Goal: Check status: Check status

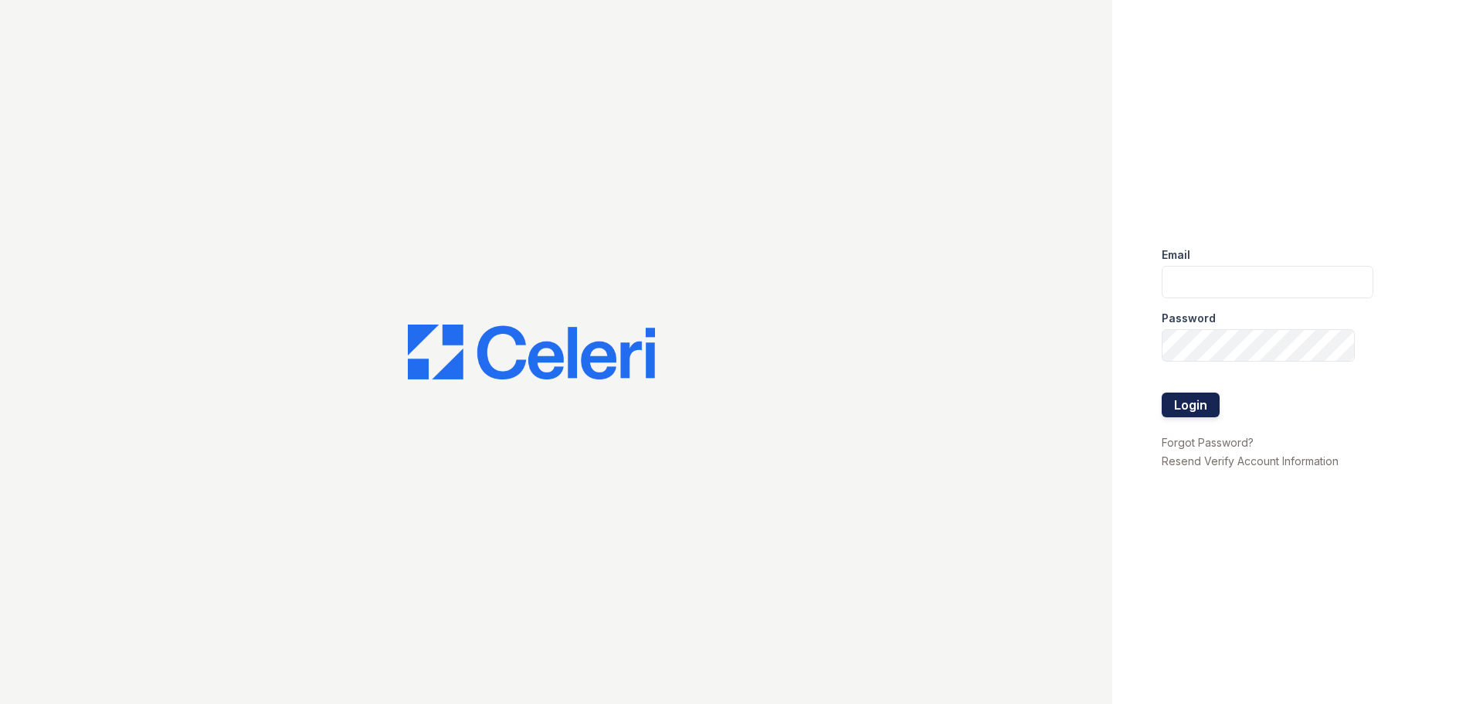
type input "renewfoundrycentre@trinity-pm.com"
click at [1173, 404] on button "Login" at bounding box center [1191, 404] width 58 height 25
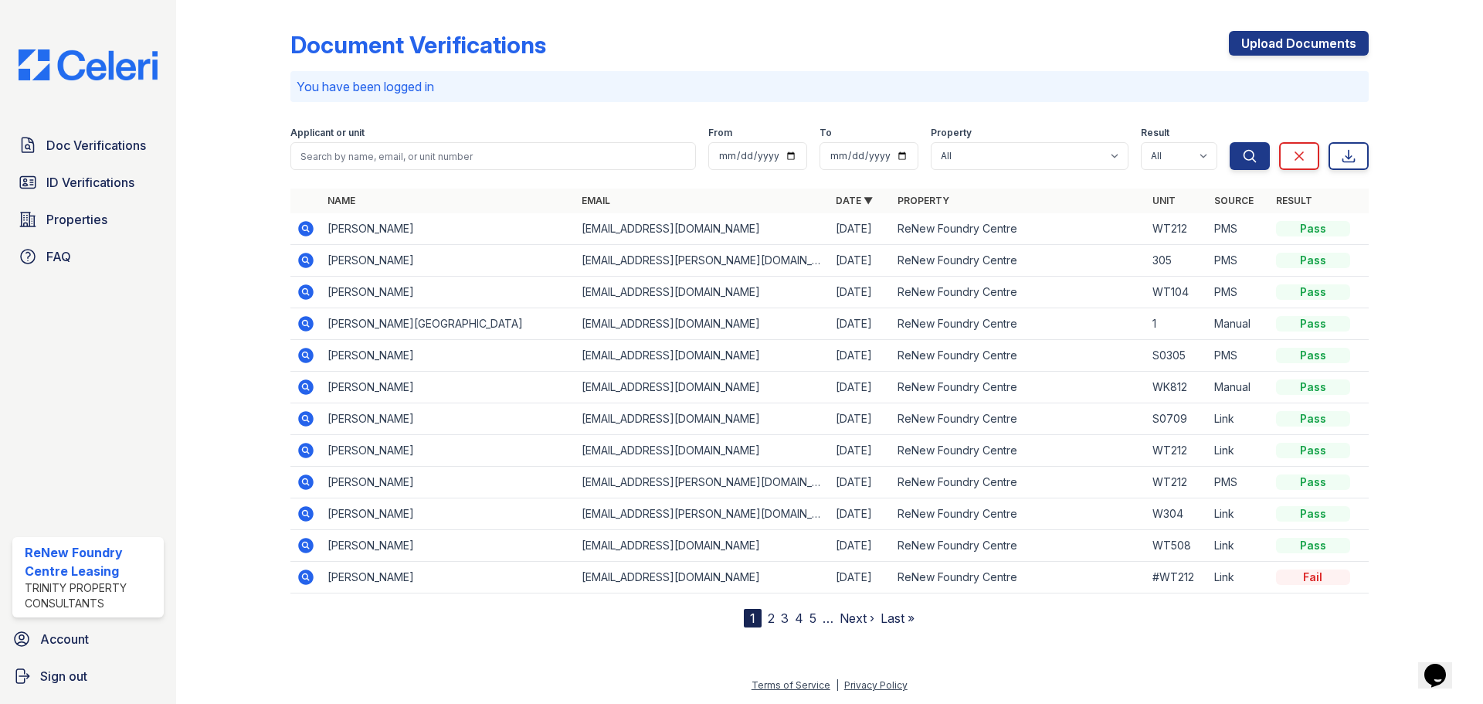
click at [309, 263] on icon at bounding box center [306, 260] width 19 height 19
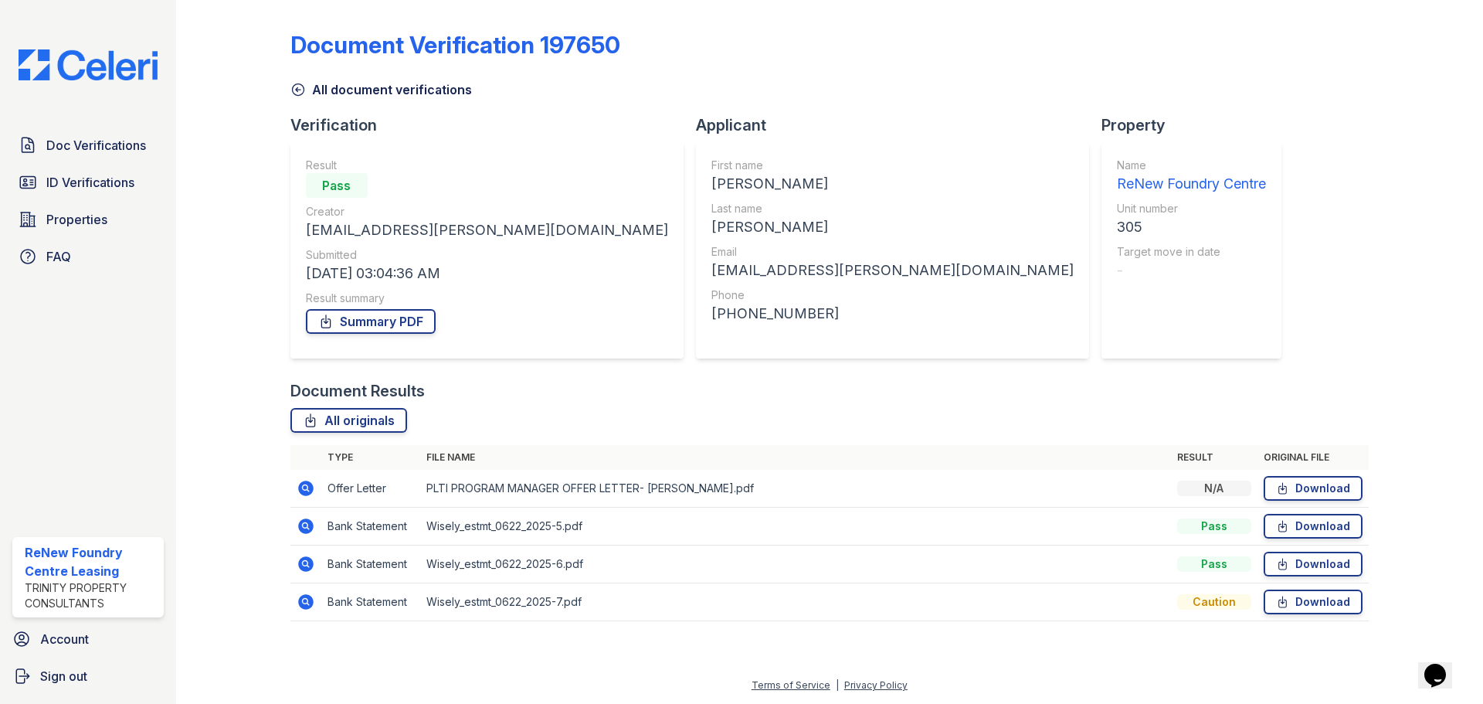
click at [311, 524] on icon at bounding box center [305, 525] width 15 height 15
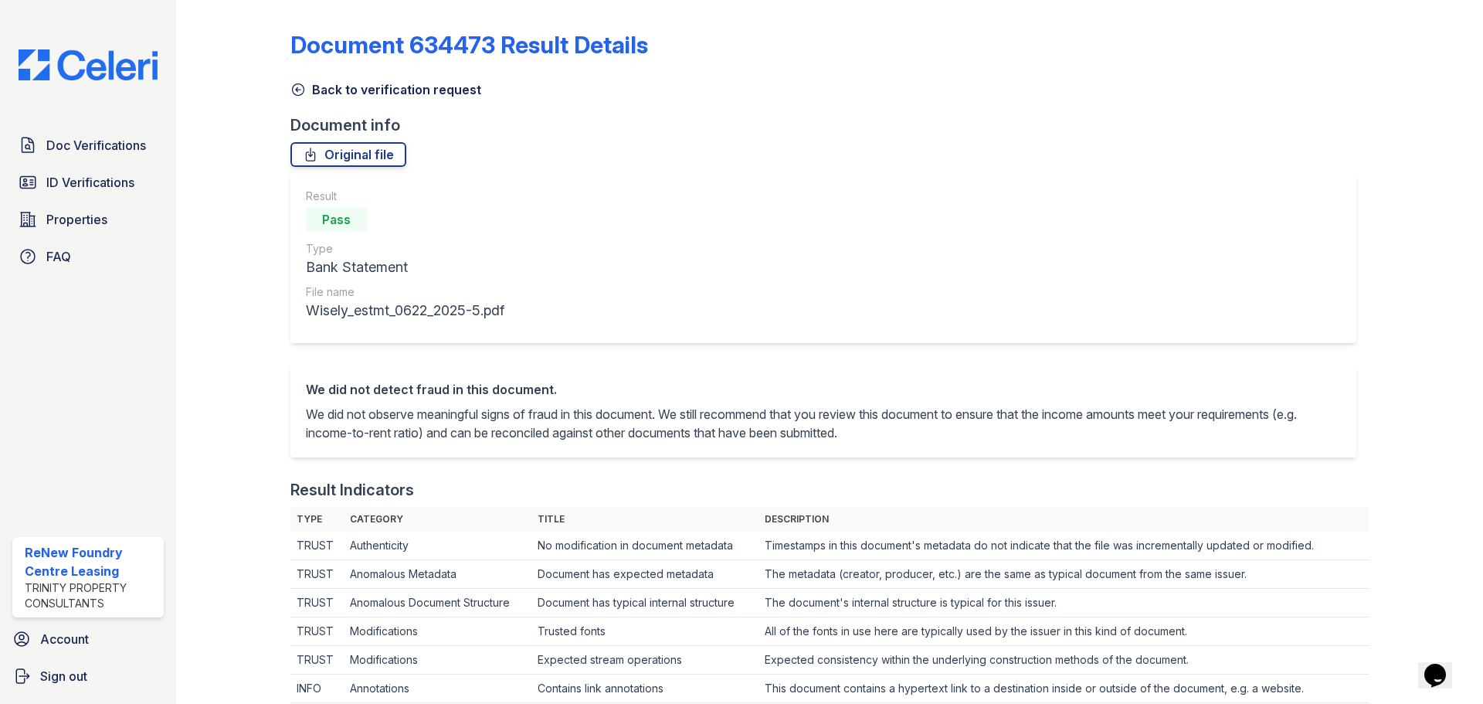
click at [381, 92] on link "Back to verification request" at bounding box center [385, 89] width 191 height 19
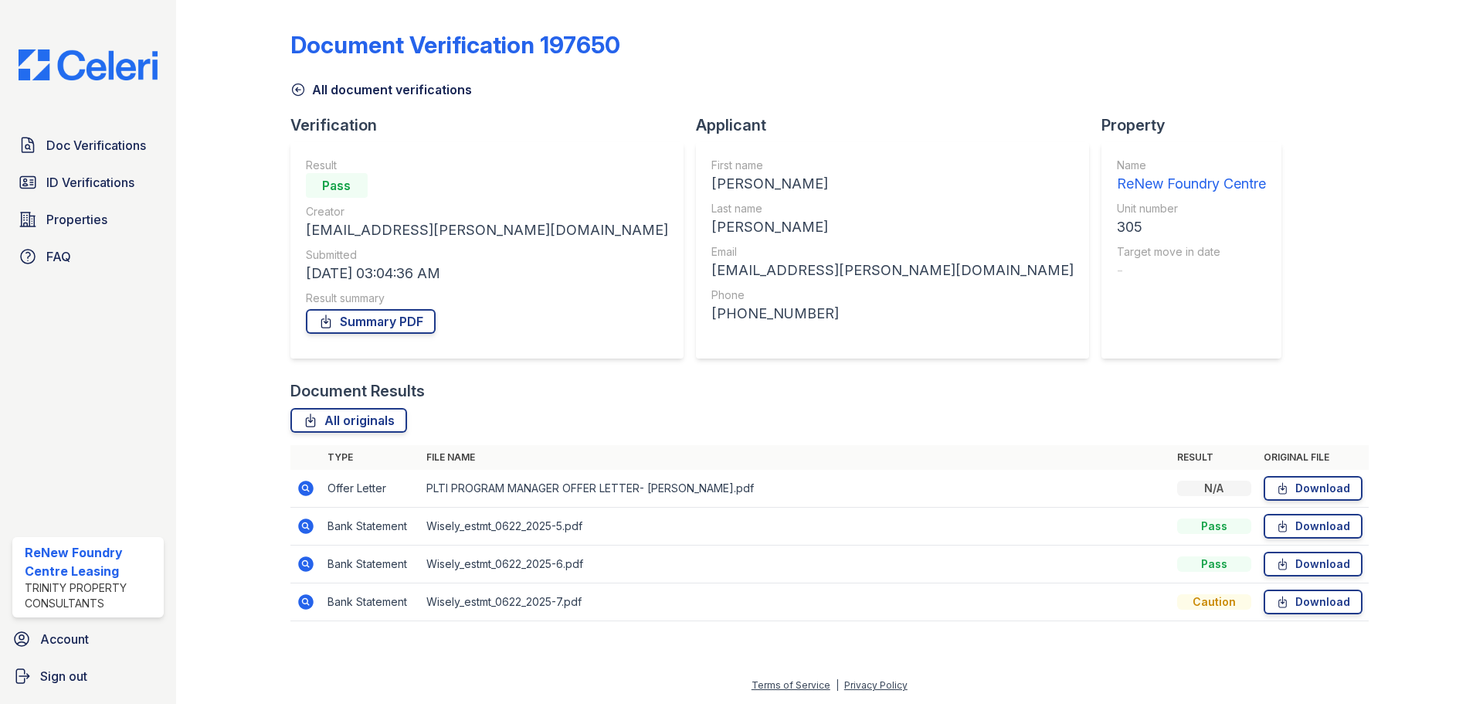
click at [302, 482] on icon at bounding box center [305, 488] width 15 height 15
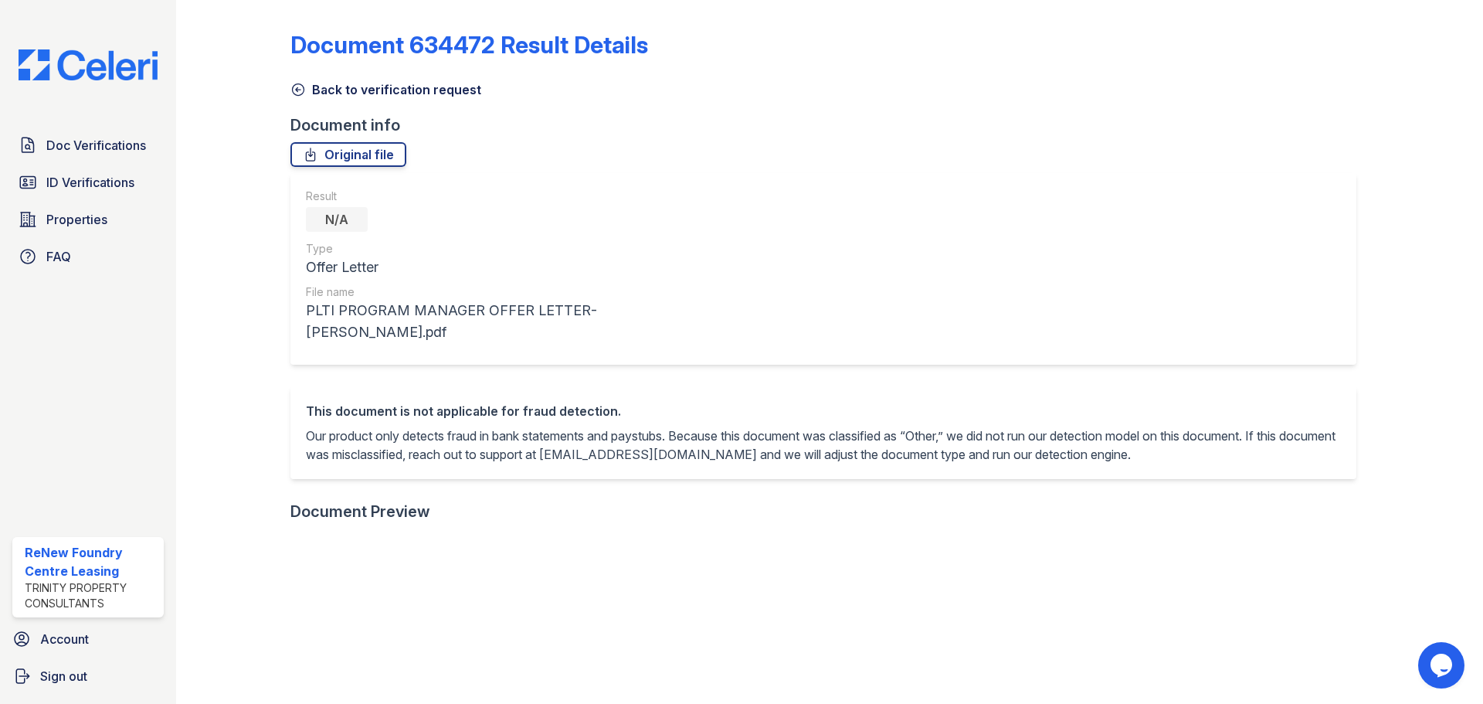
click at [406, 96] on link "Back to verification request" at bounding box center [385, 89] width 191 height 19
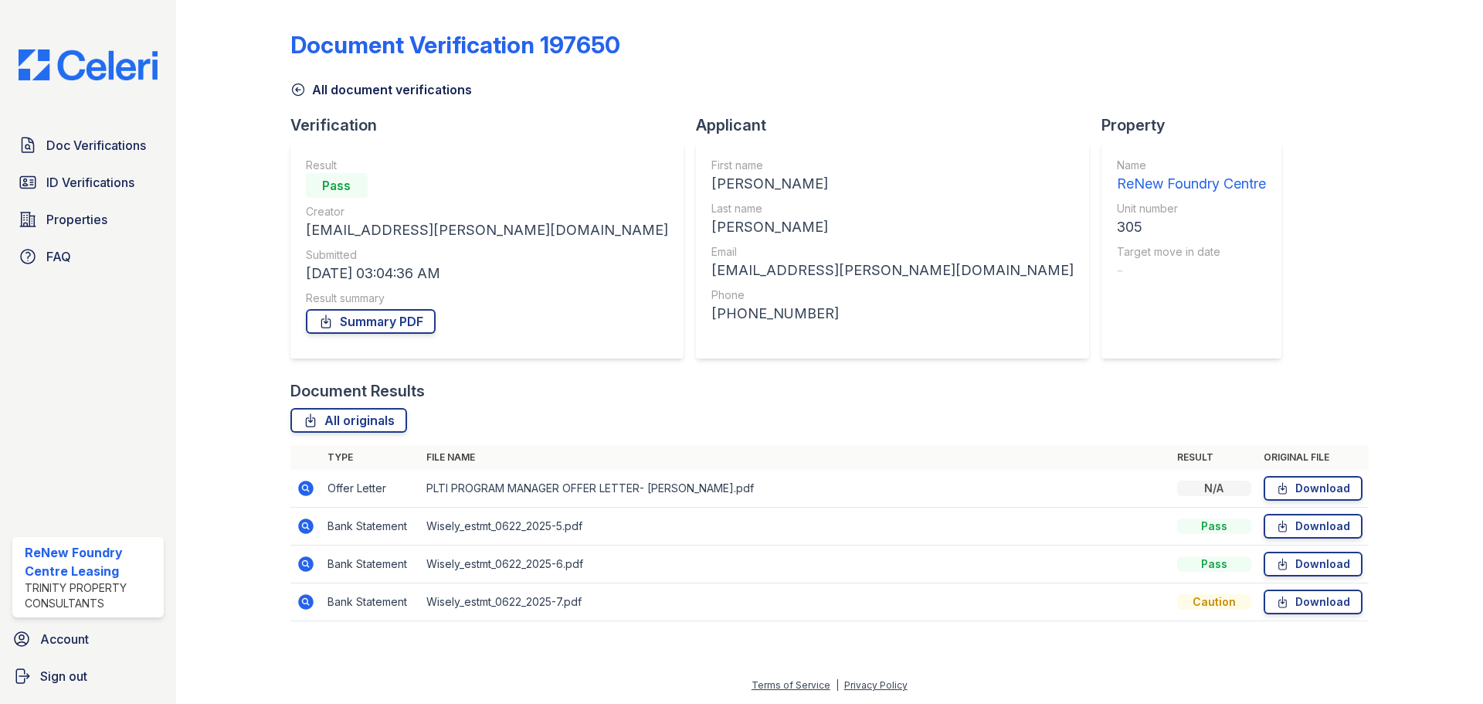
click at [303, 490] on icon at bounding box center [306, 488] width 19 height 19
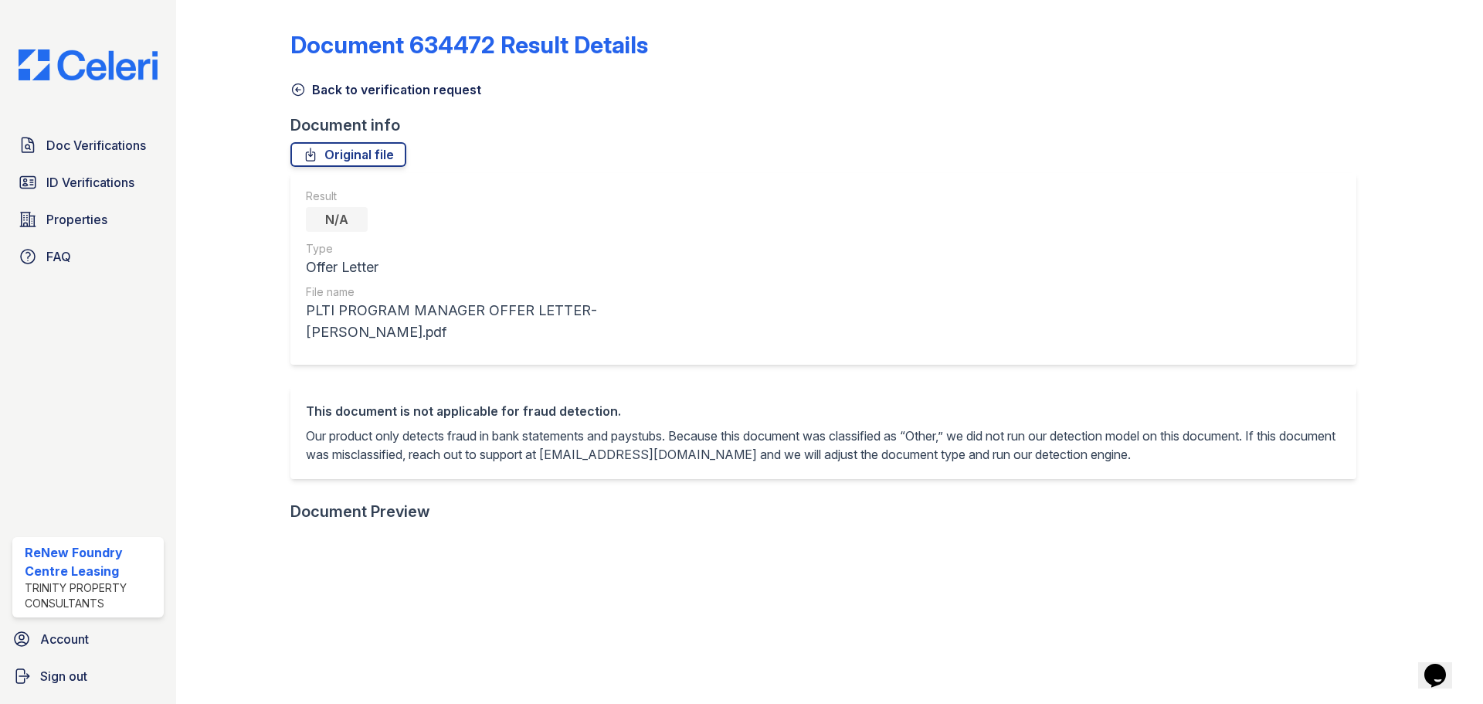
click at [452, 86] on link "Back to verification request" at bounding box center [385, 89] width 191 height 19
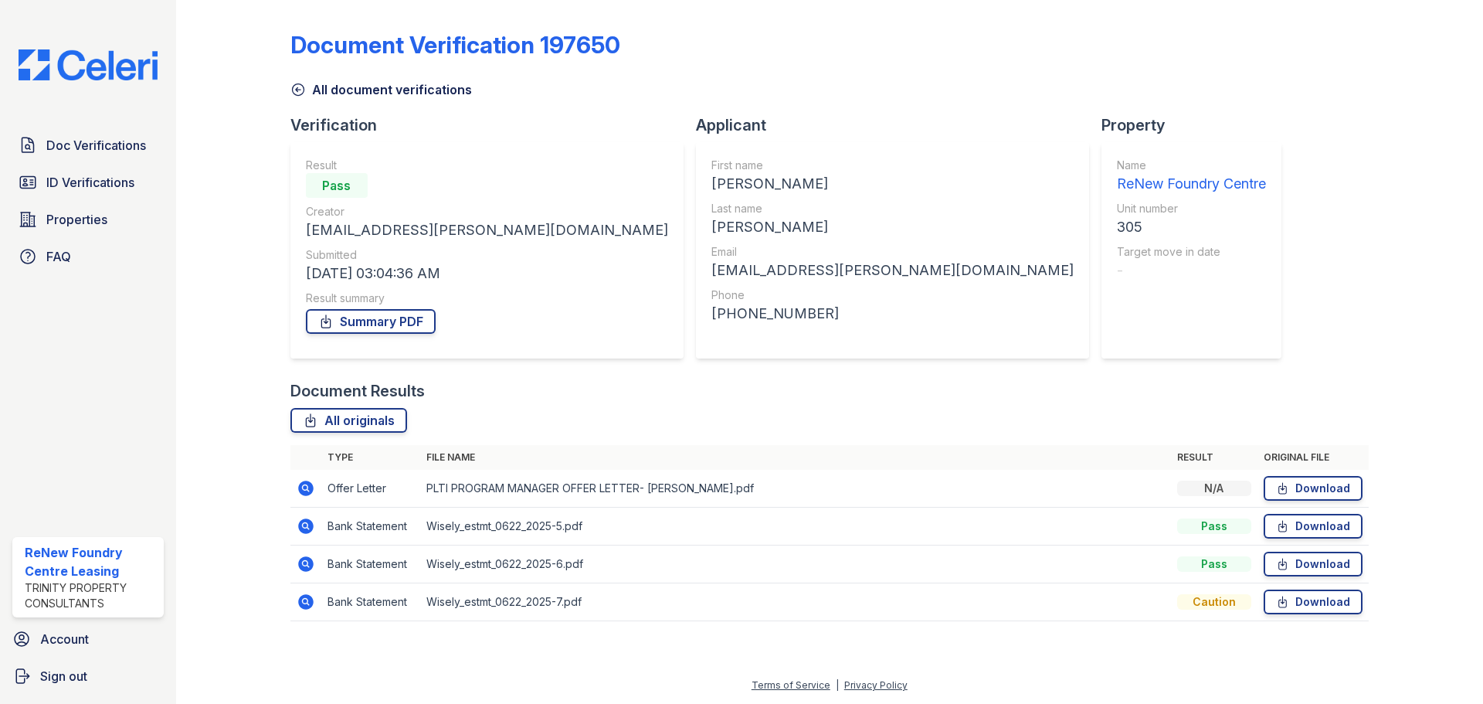
click at [407, 85] on link "All document verifications" at bounding box center [381, 89] width 182 height 19
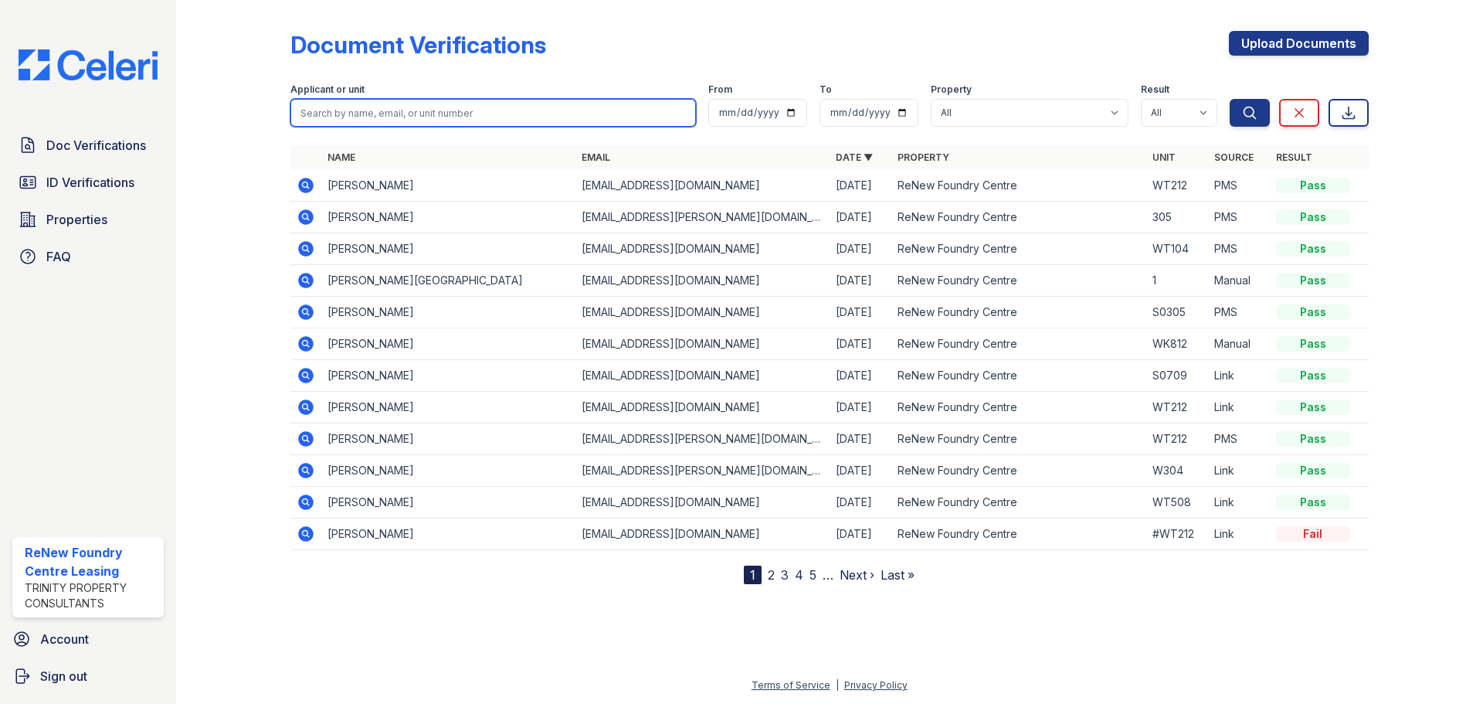
click at [337, 107] on input "search" at bounding box center [493, 113] width 406 height 28
type input "ayers"
click at [1230, 99] on button "Search" at bounding box center [1250, 113] width 40 height 28
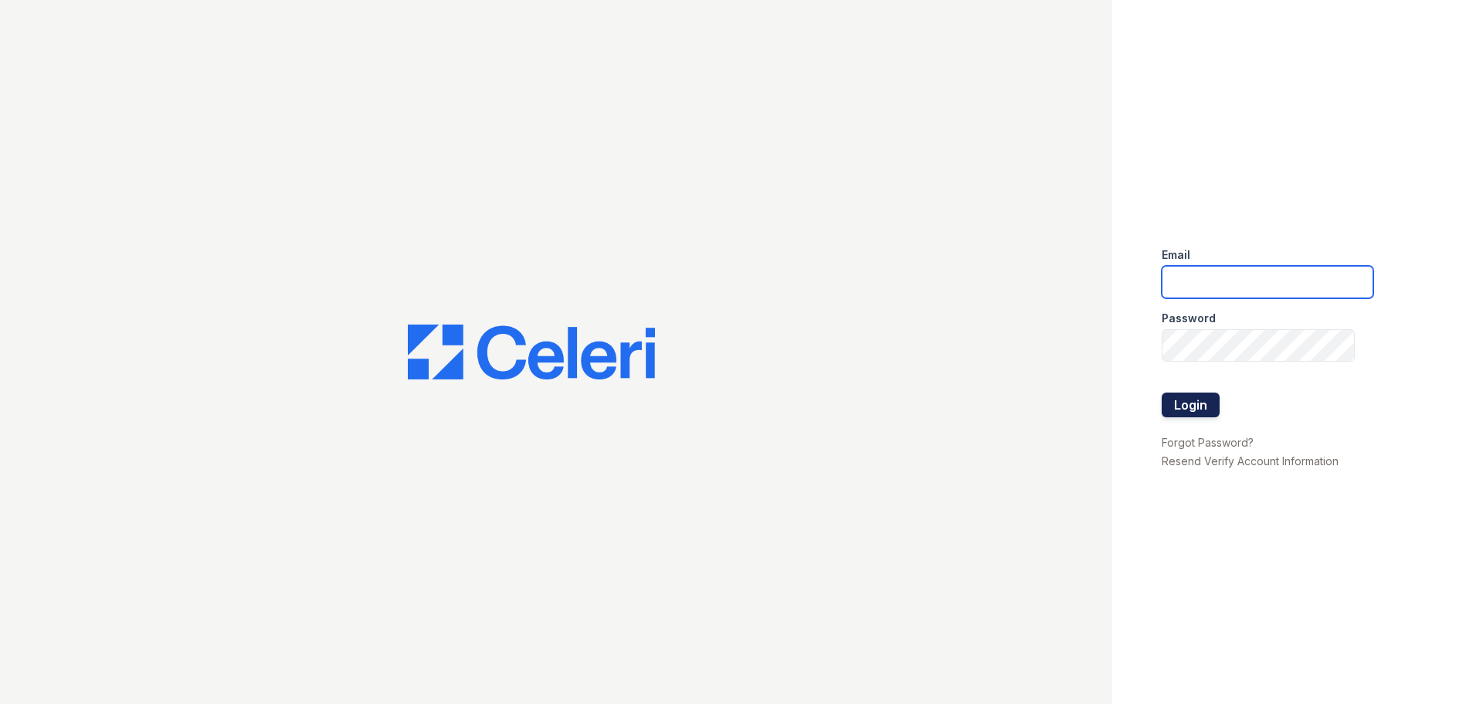
type input "[EMAIL_ADDRESS][DOMAIN_NAME]"
click at [1204, 395] on button "Login" at bounding box center [1191, 404] width 58 height 25
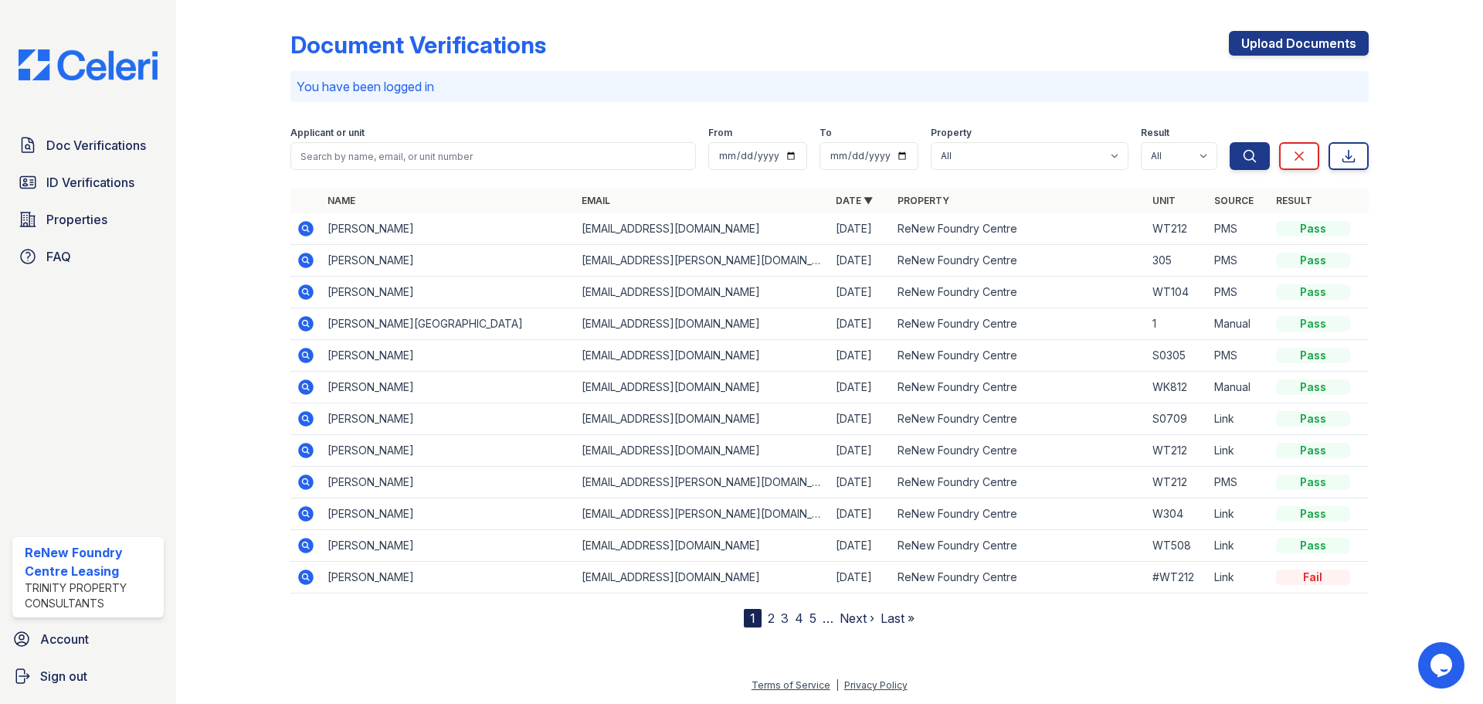
click at [303, 259] on icon at bounding box center [306, 260] width 19 height 19
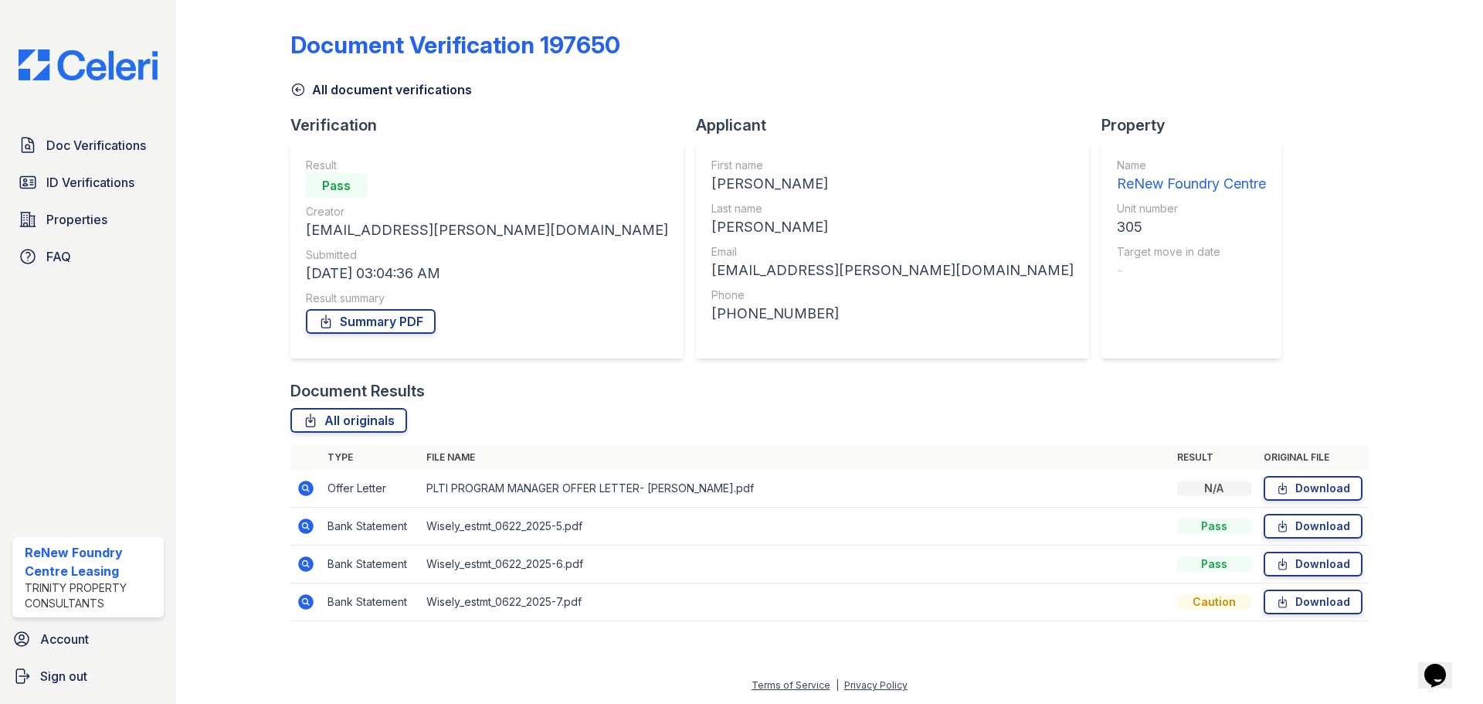
click at [301, 603] on icon at bounding box center [305, 601] width 15 height 15
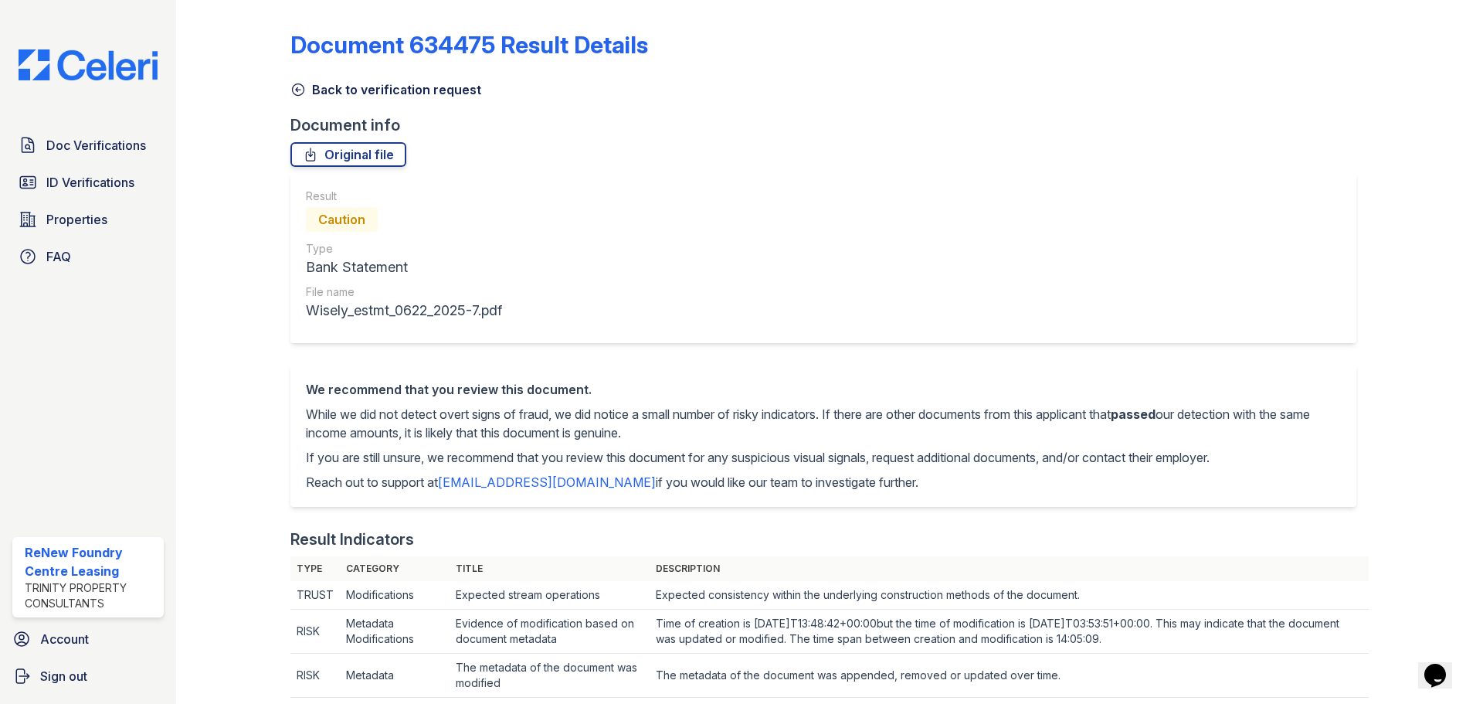
click at [404, 98] on link "Back to verification request" at bounding box center [385, 89] width 191 height 19
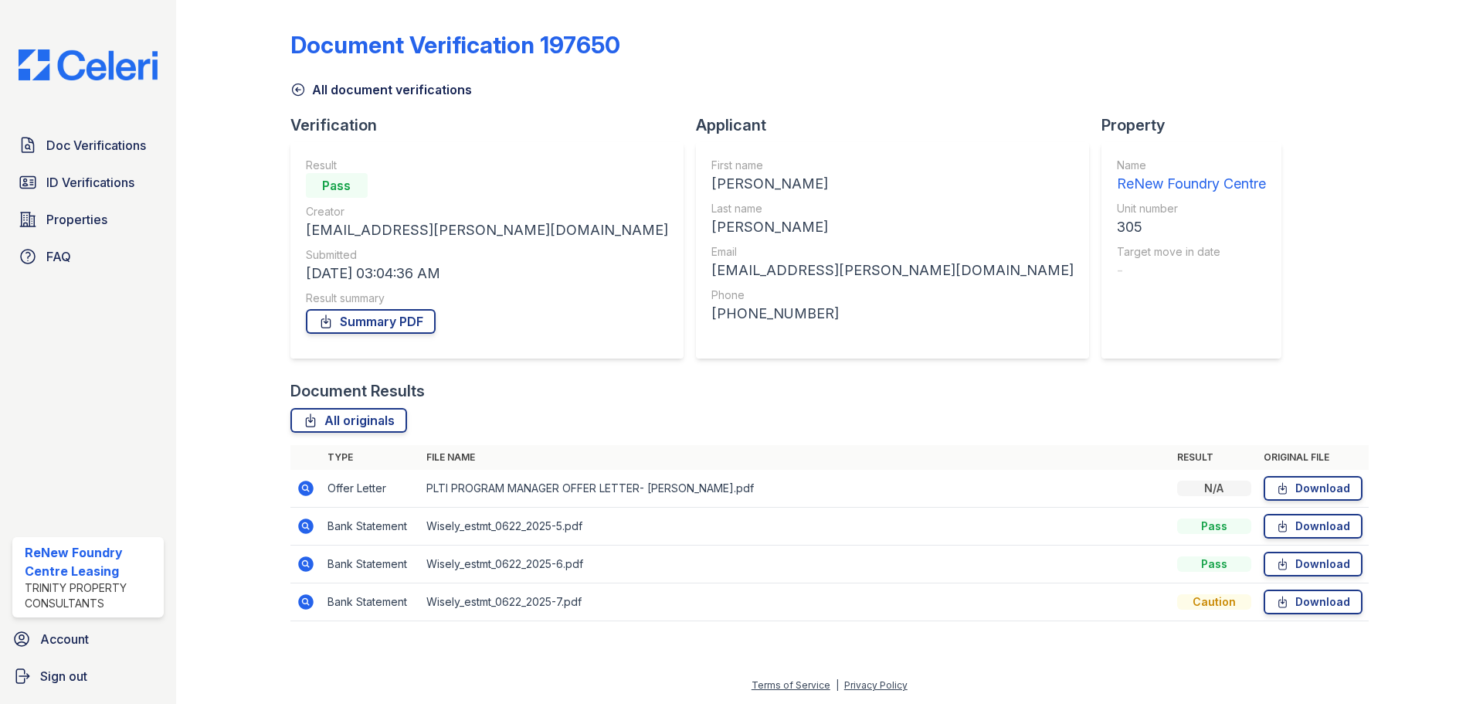
drag, startPoint x: 289, startPoint y: 515, endPoint x: 301, endPoint y: 522, distance: 13.9
click at [290, 515] on div "Document Verification 197650 All document verifications Verification Result Pas…" at bounding box center [830, 330] width 1258 height 661
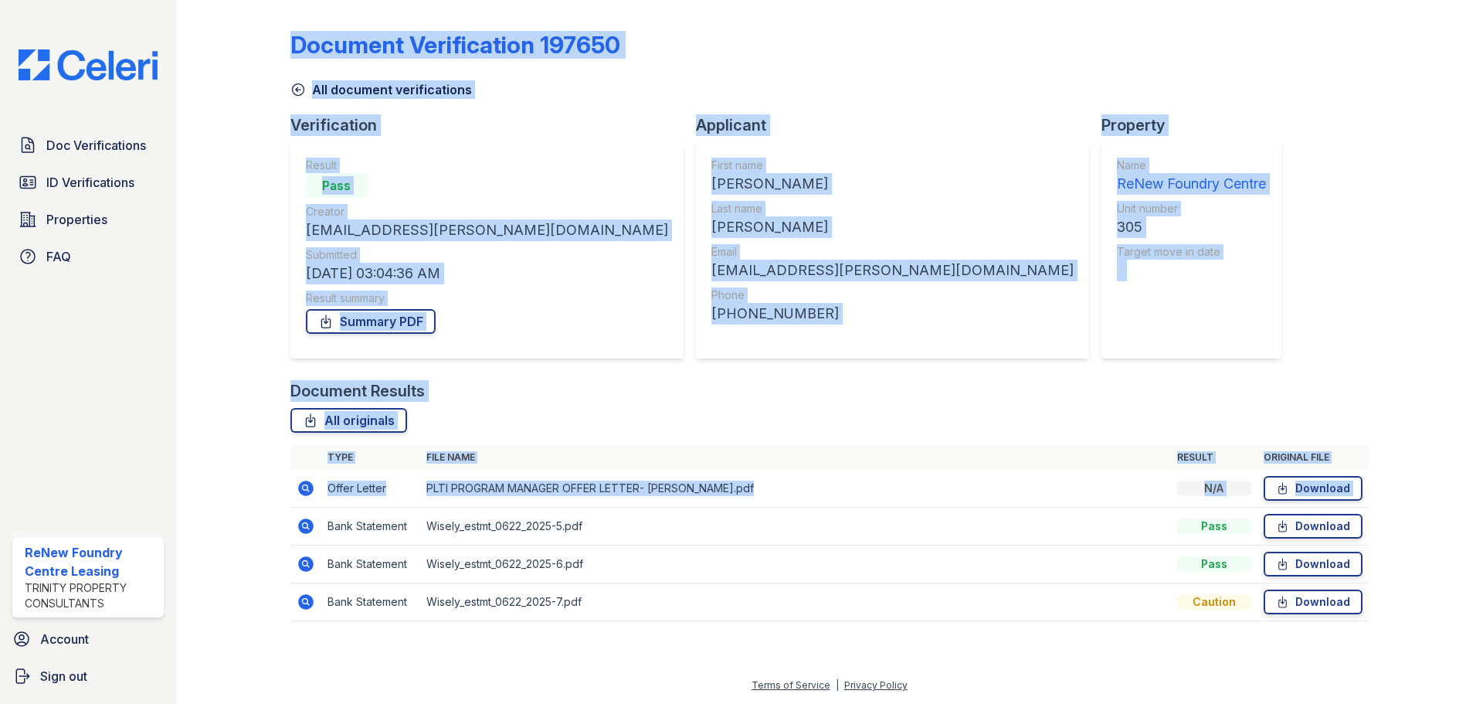
click at [304, 522] on icon at bounding box center [305, 525] width 15 height 15
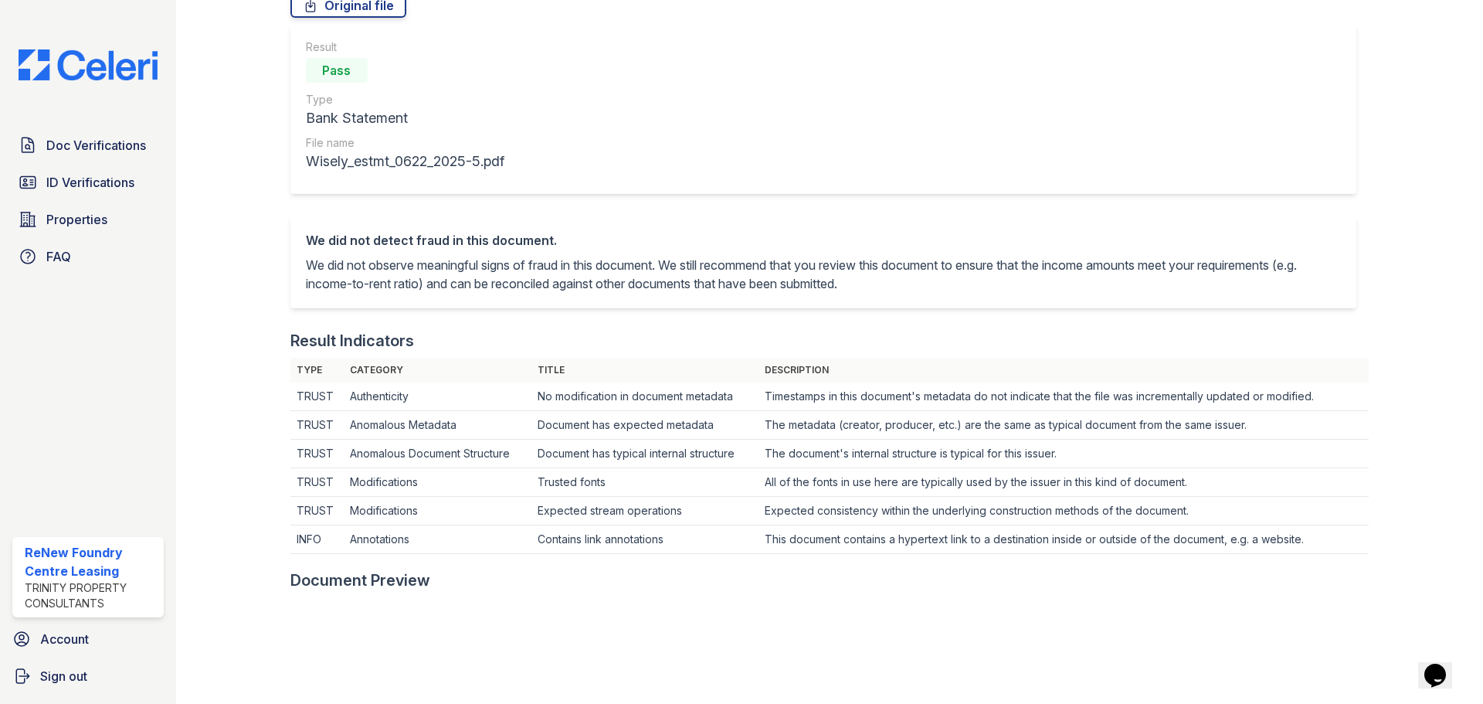
scroll to position [77, 0]
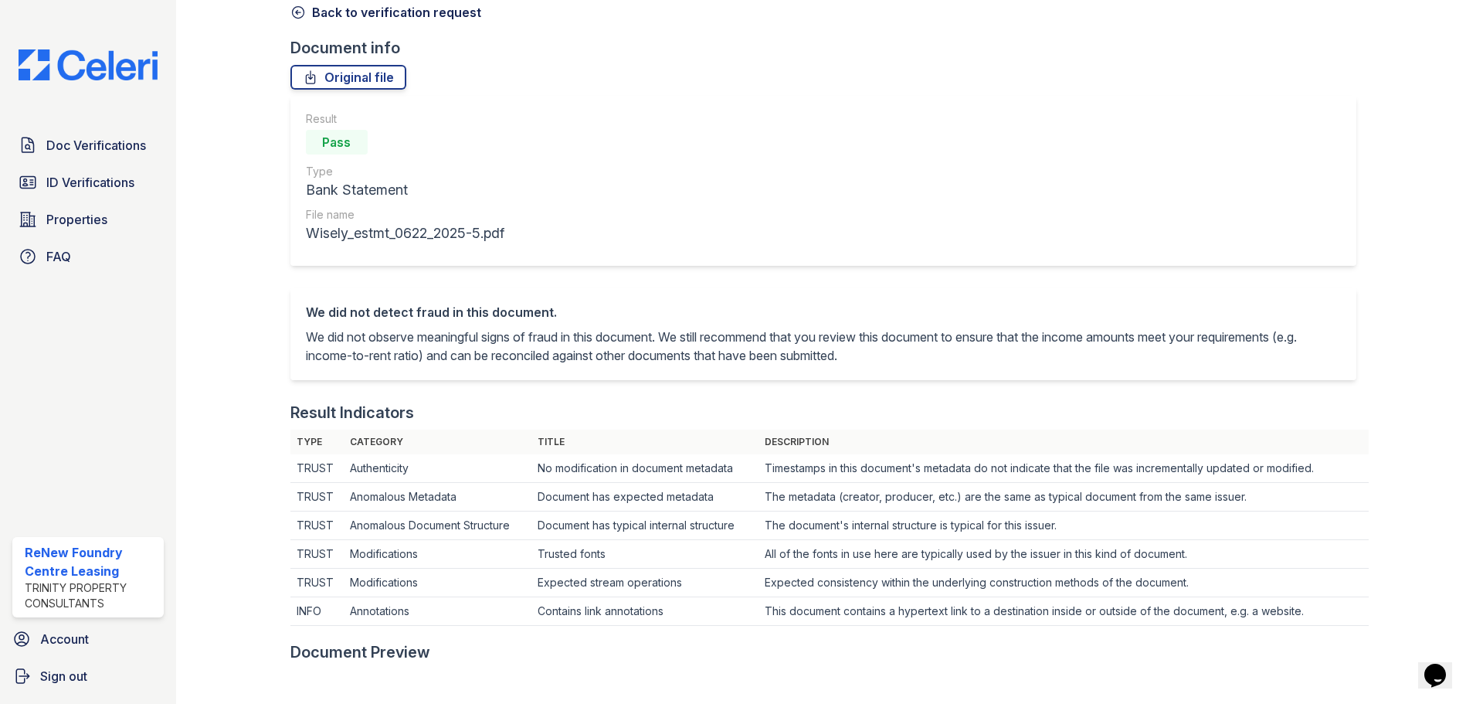
click at [342, 17] on link "Back to verification request" at bounding box center [385, 12] width 191 height 19
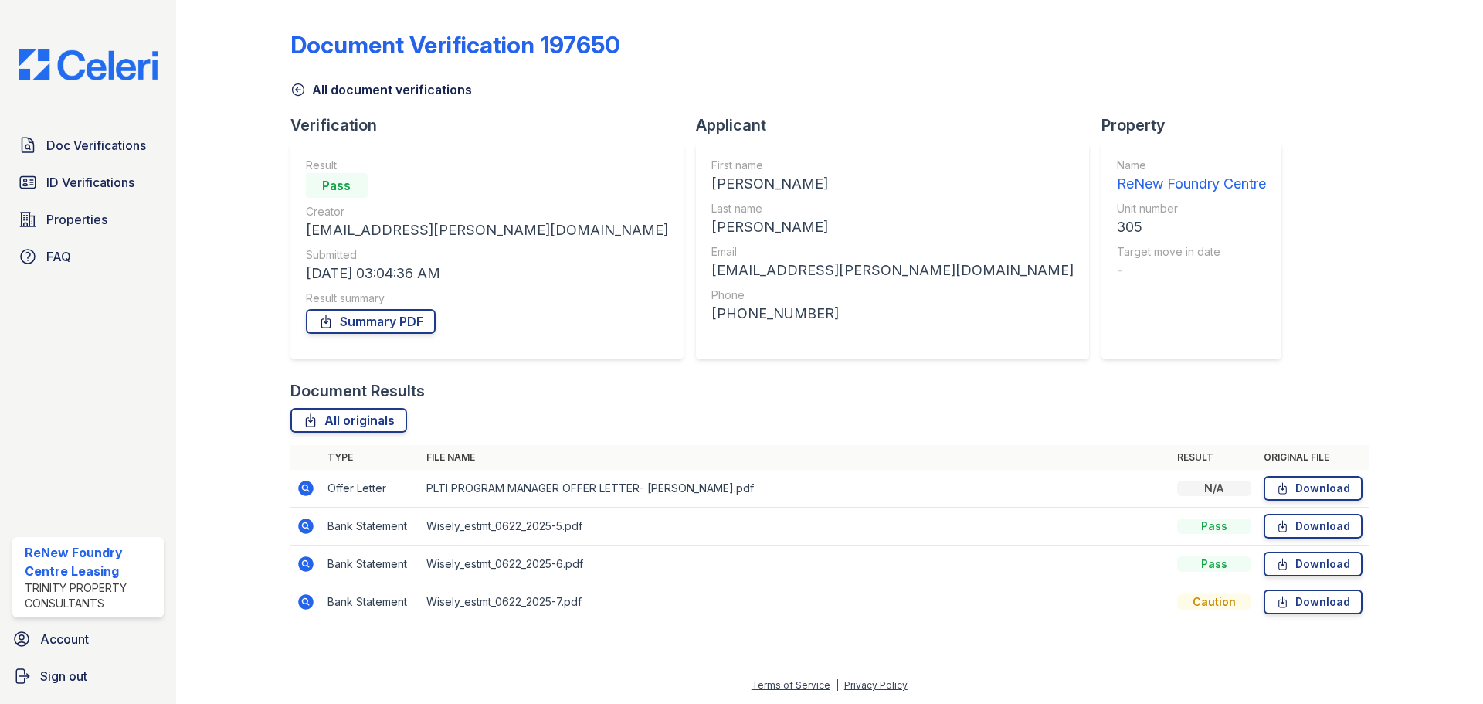
click at [309, 563] on icon at bounding box center [305, 563] width 15 height 15
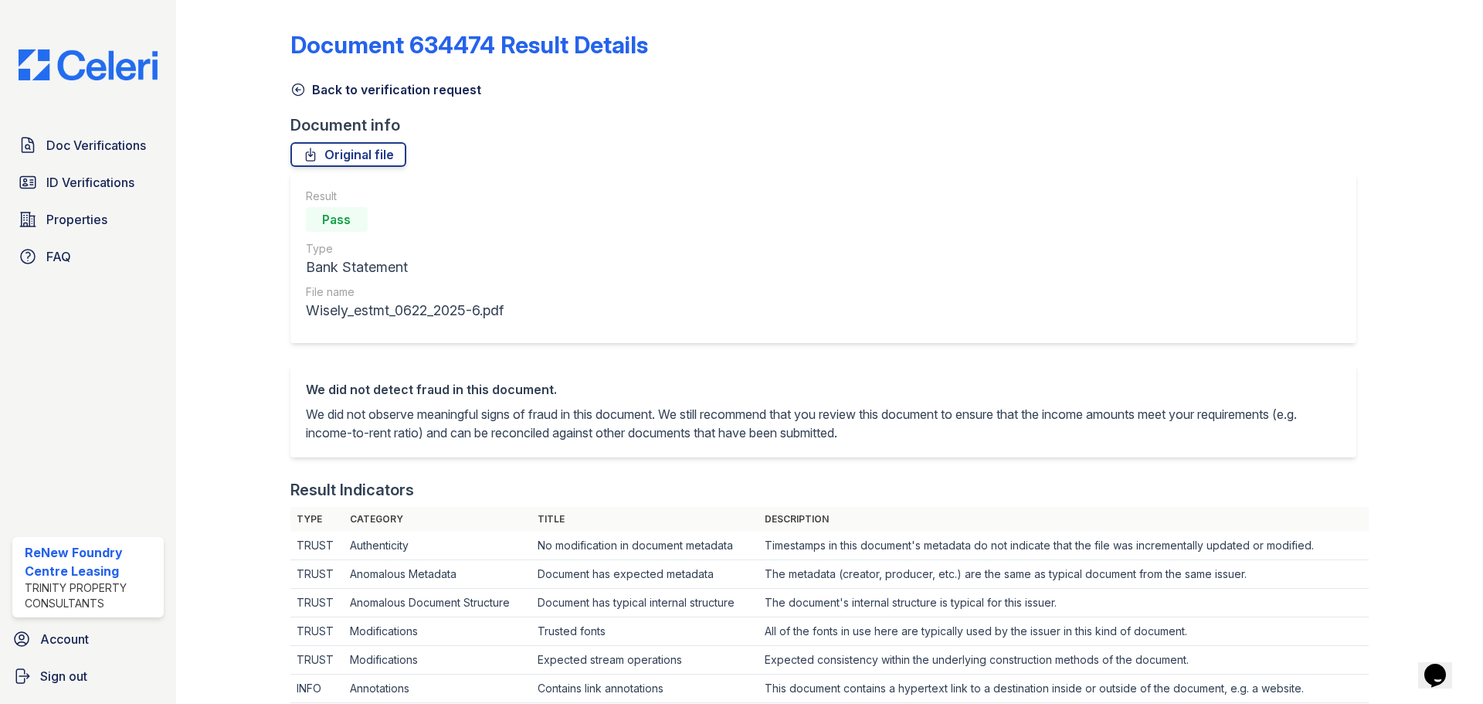
click at [429, 93] on link "Back to verification request" at bounding box center [385, 89] width 191 height 19
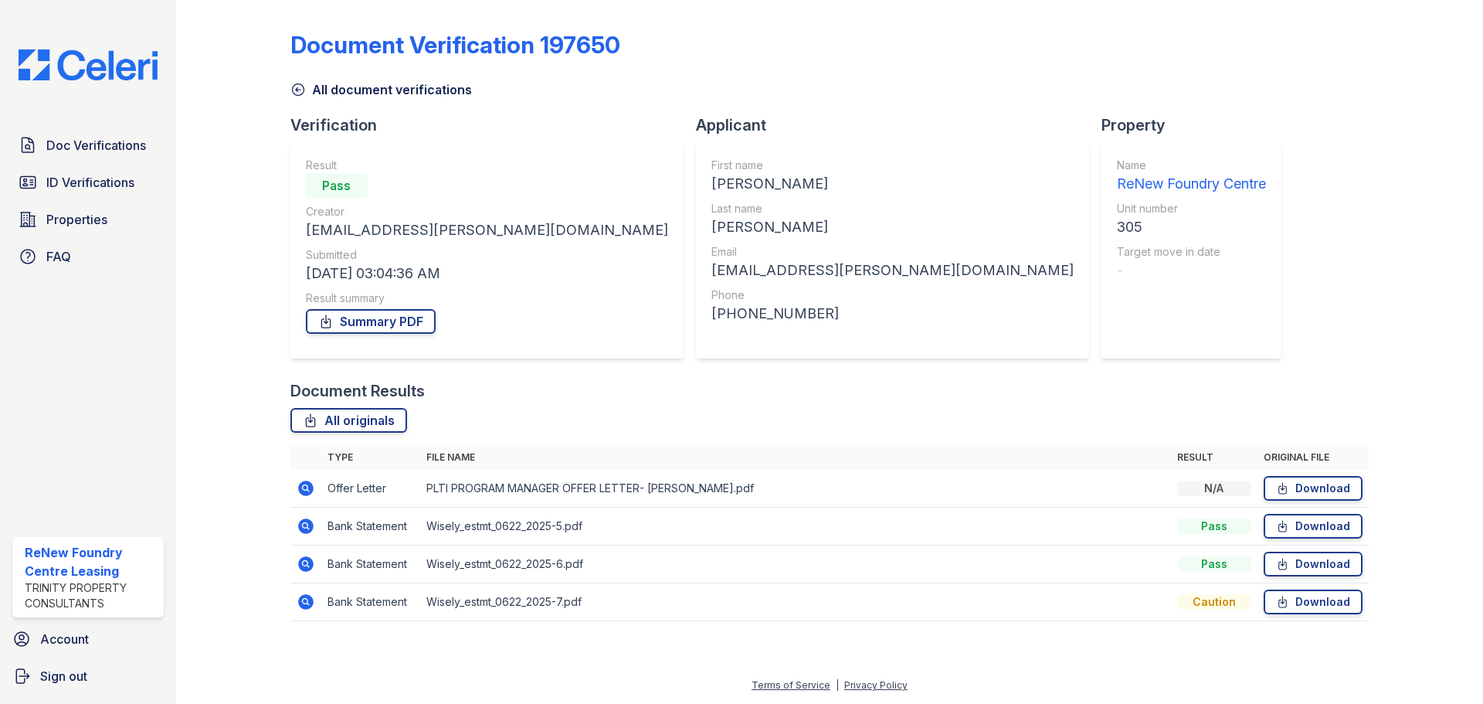
click at [314, 610] on icon at bounding box center [306, 602] width 19 height 19
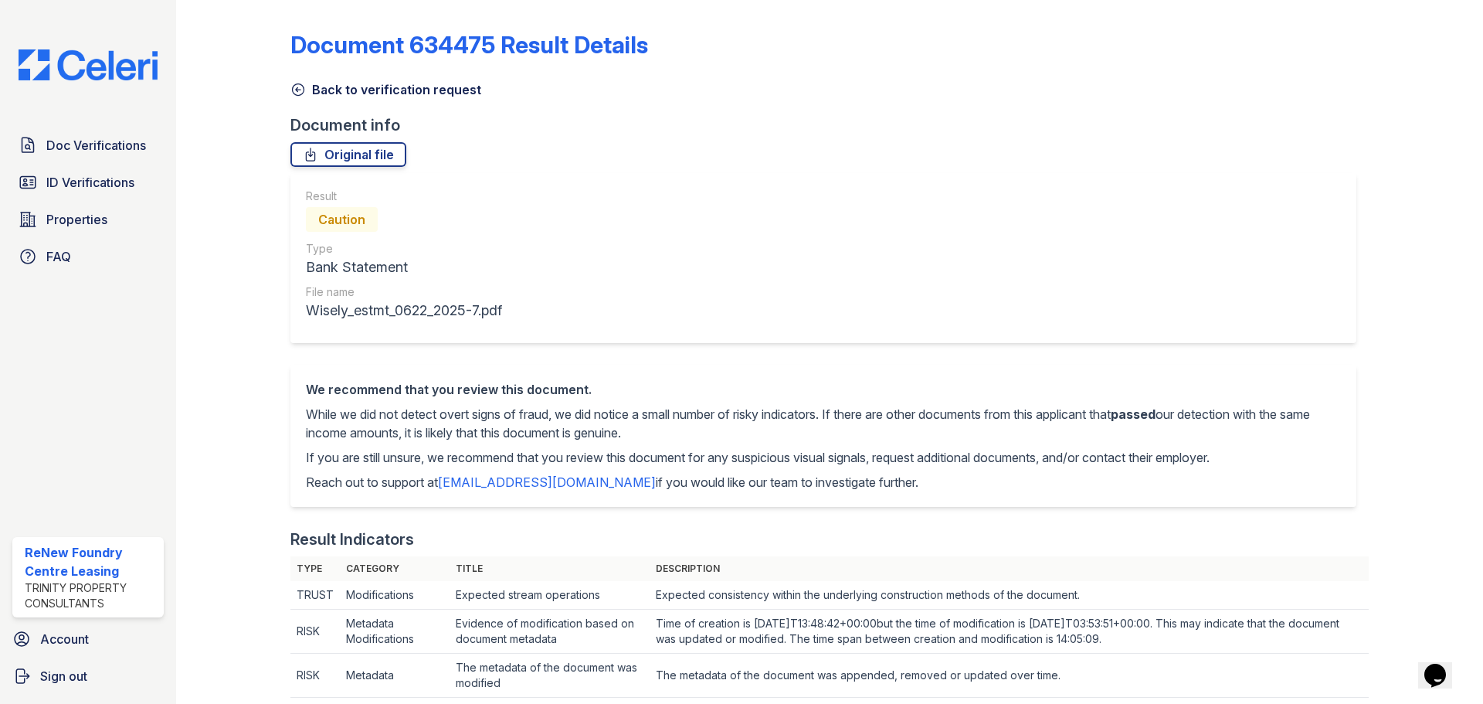
click at [355, 87] on link "Back to verification request" at bounding box center [385, 89] width 191 height 19
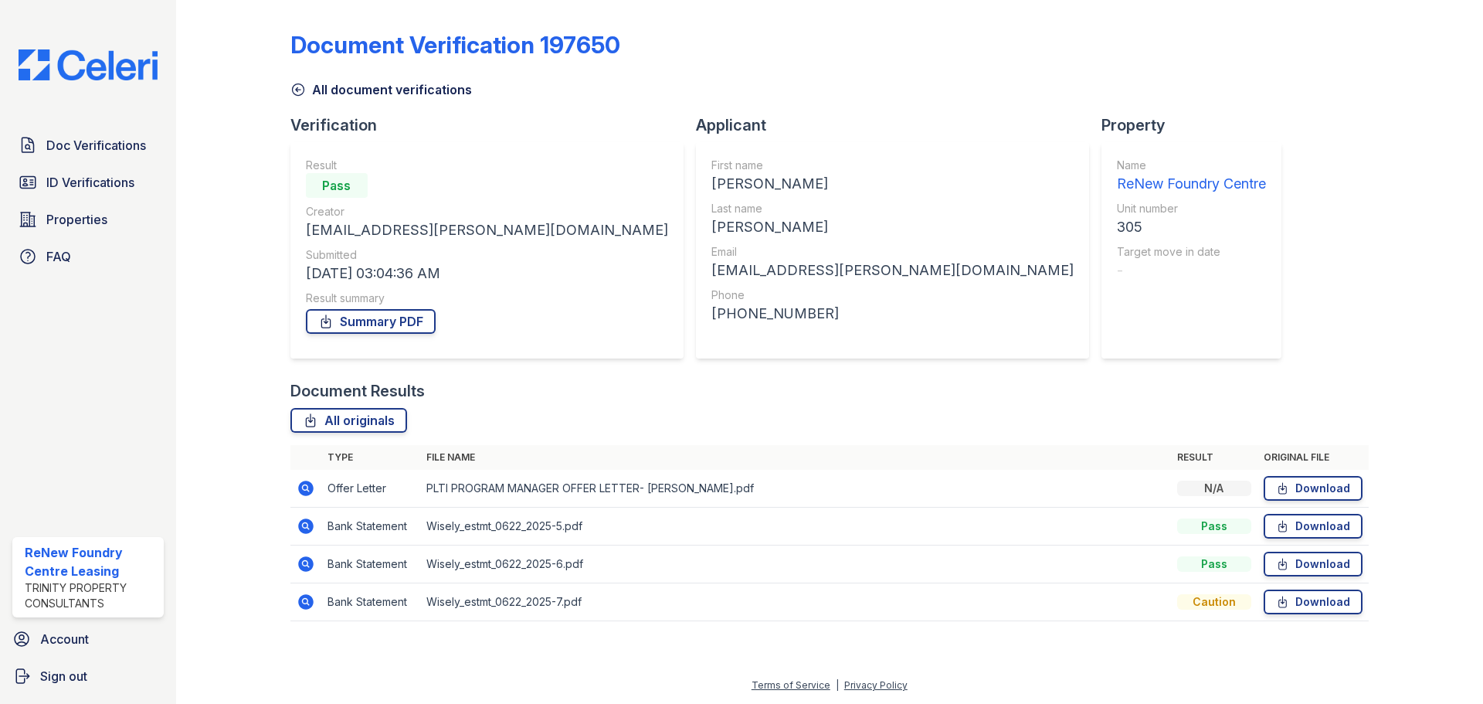
click at [308, 599] on icon at bounding box center [305, 601] width 15 height 15
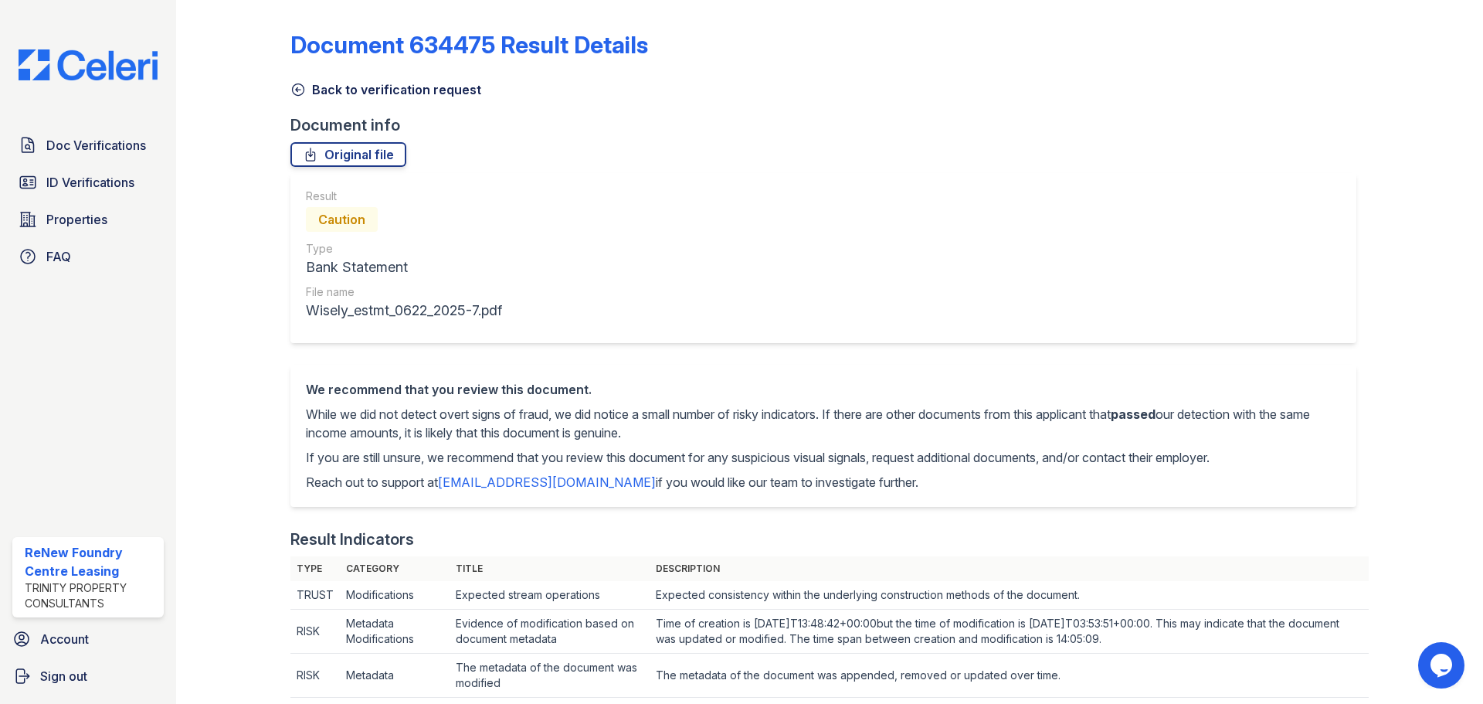
click at [399, 77] on div "Back to verification request" at bounding box center [829, 85] width 1078 height 28
click at [403, 91] on link "Back to verification request" at bounding box center [385, 89] width 191 height 19
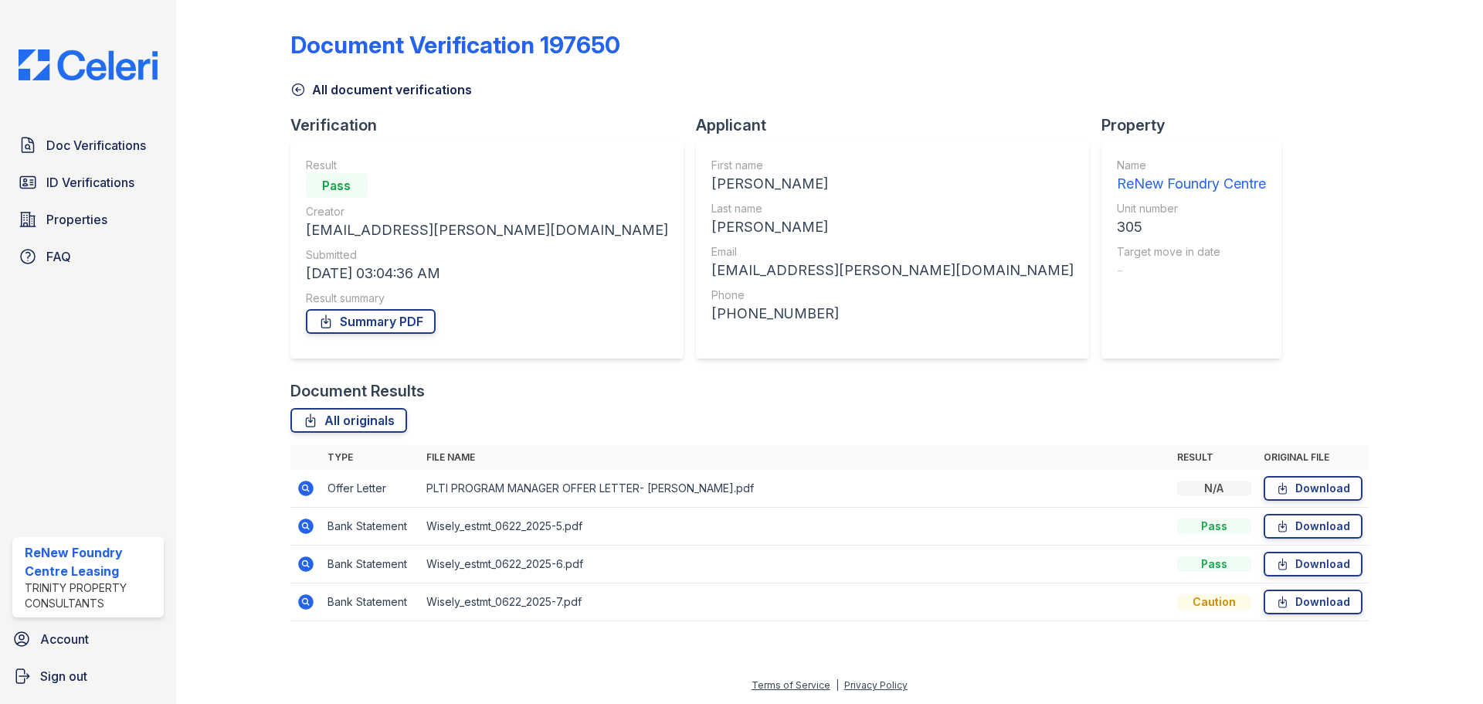
click at [303, 490] on icon at bounding box center [305, 488] width 15 height 15
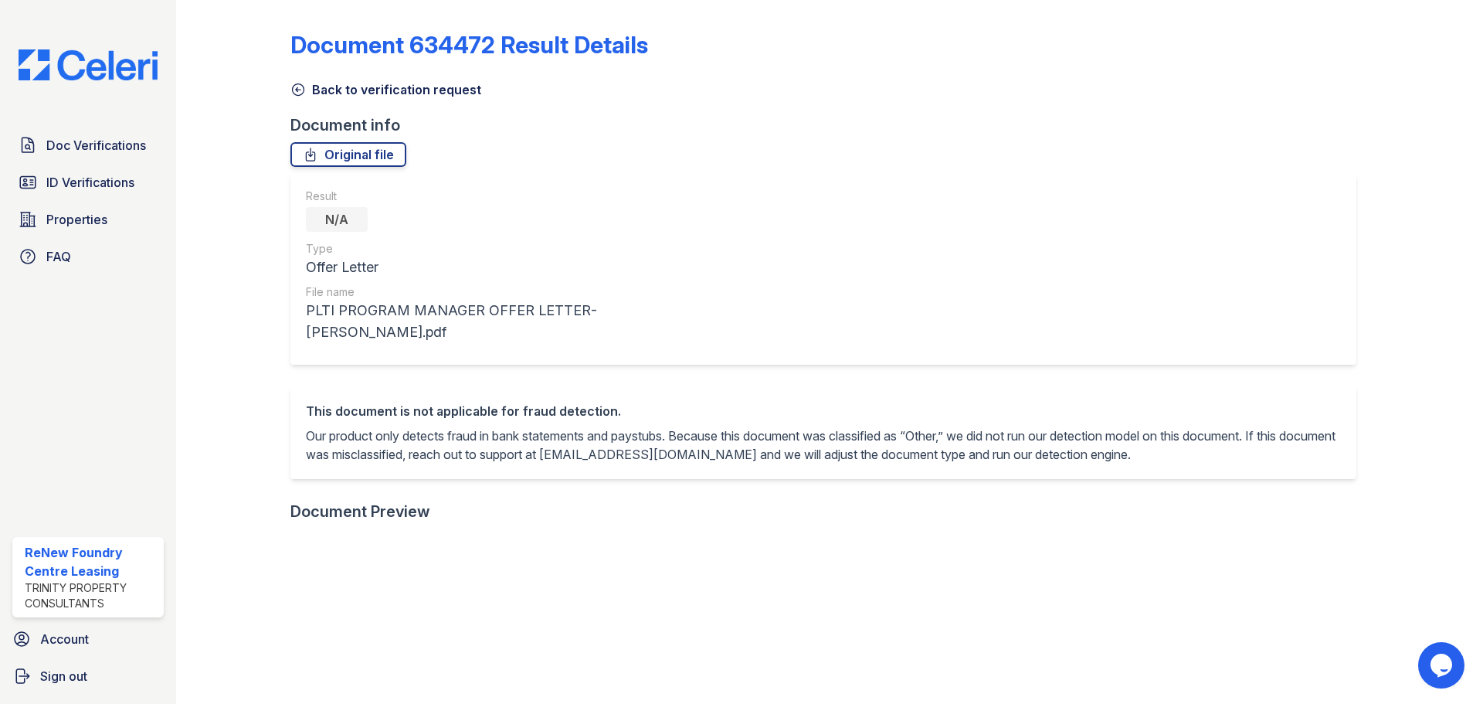
click at [360, 93] on link "Back to verification request" at bounding box center [385, 89] width 191 height 19
